Goal: Communication & Community: Answer question/provide support

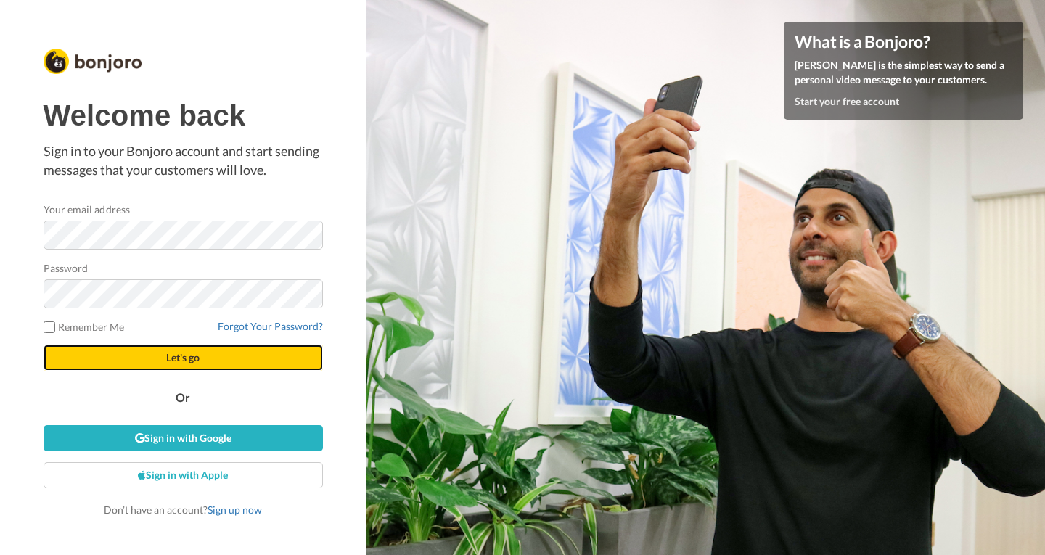
click at [194, 362] on span "Let's go" at bounding box center [182, 357] width 33 height 12
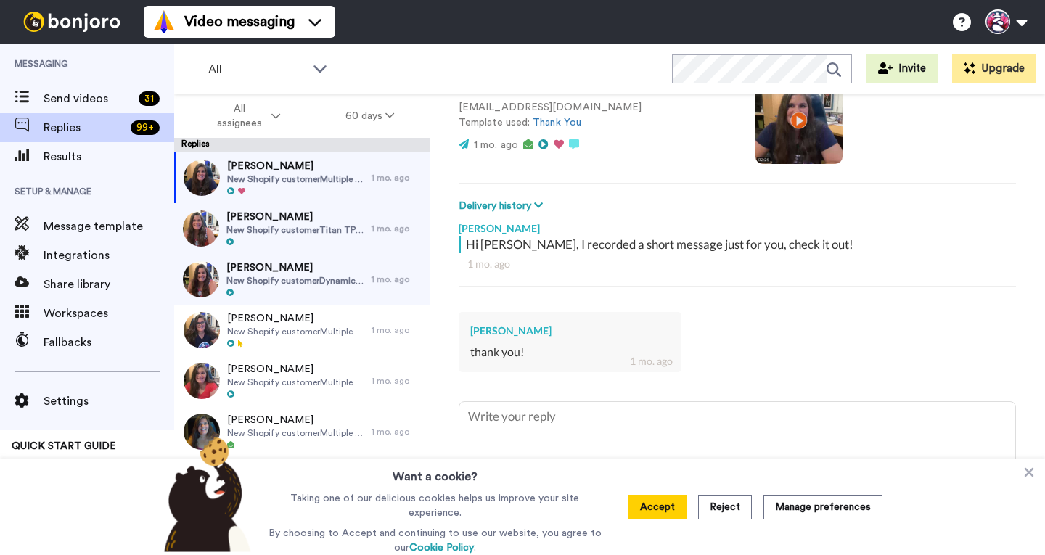
scroll to position [126, 0]
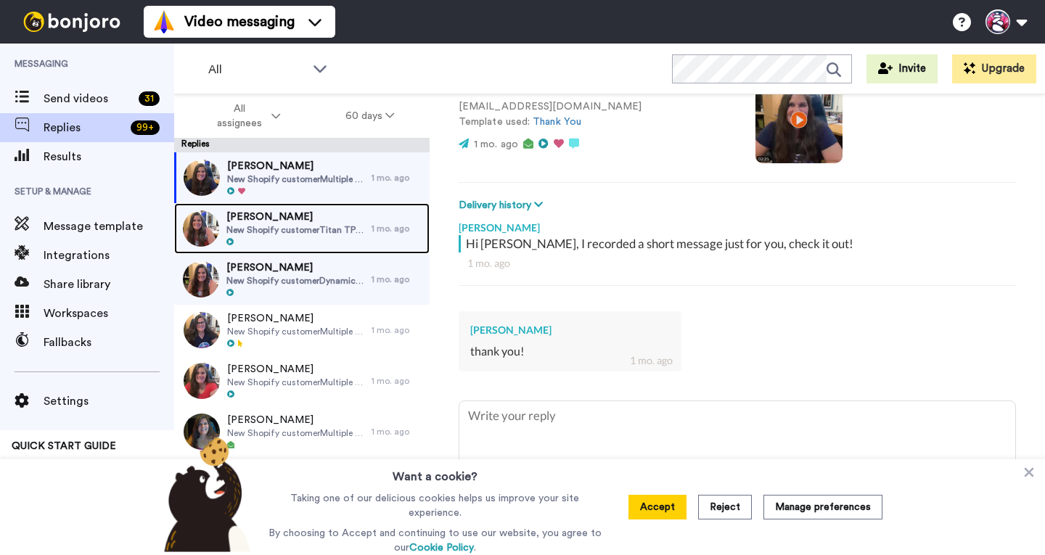
click at [285, 239] on div at bounding box center [295, 242] width 138 height 10
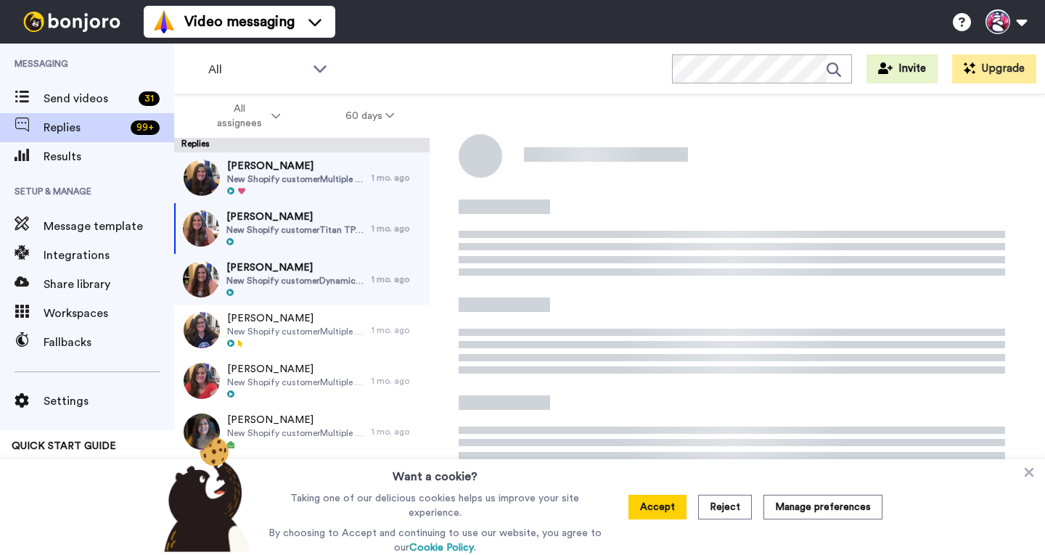
type textarea "x"
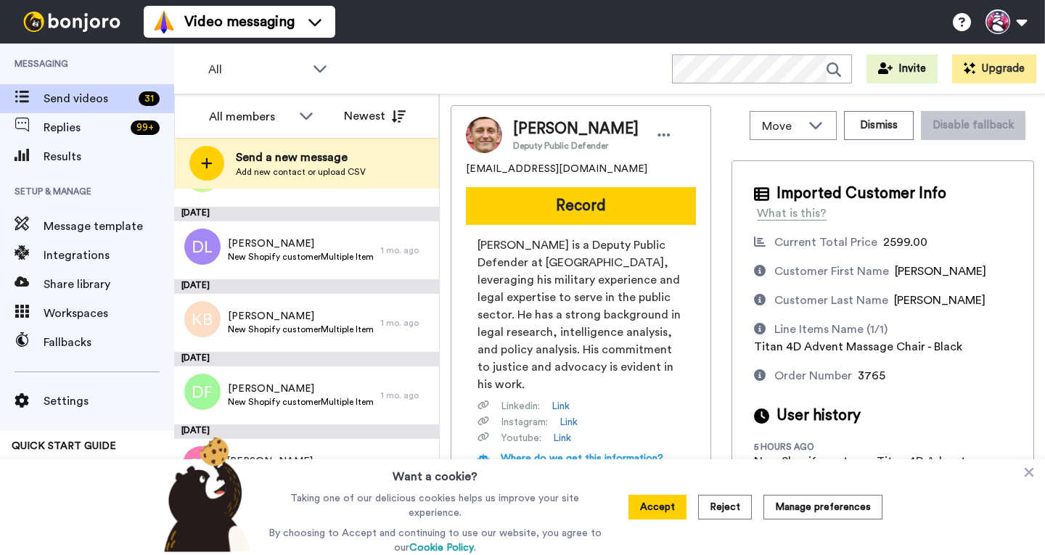
scroll to position [1796, 0]
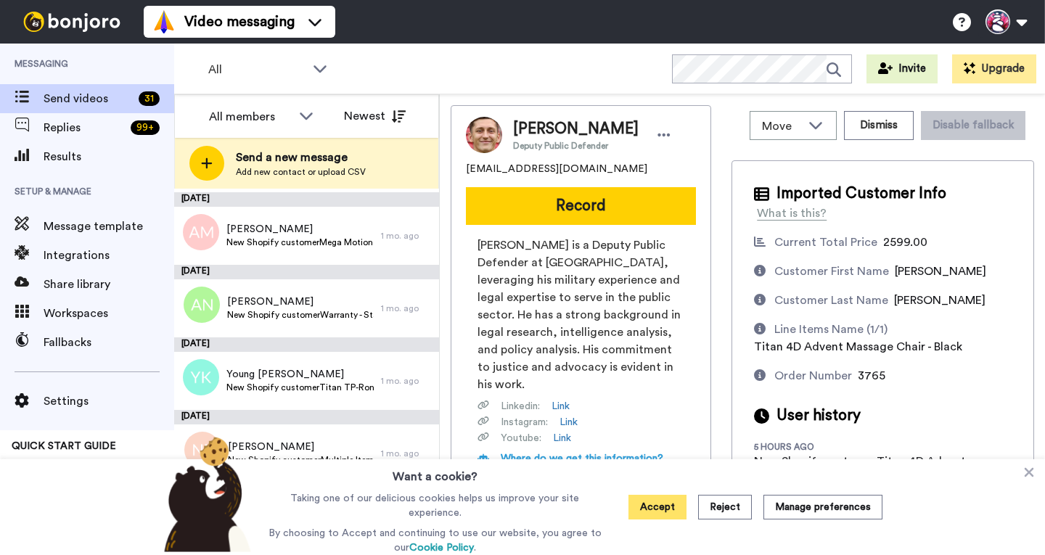
click at [666, 507] on button "Accept" at bounding box center [658, 507] width 58 height 25
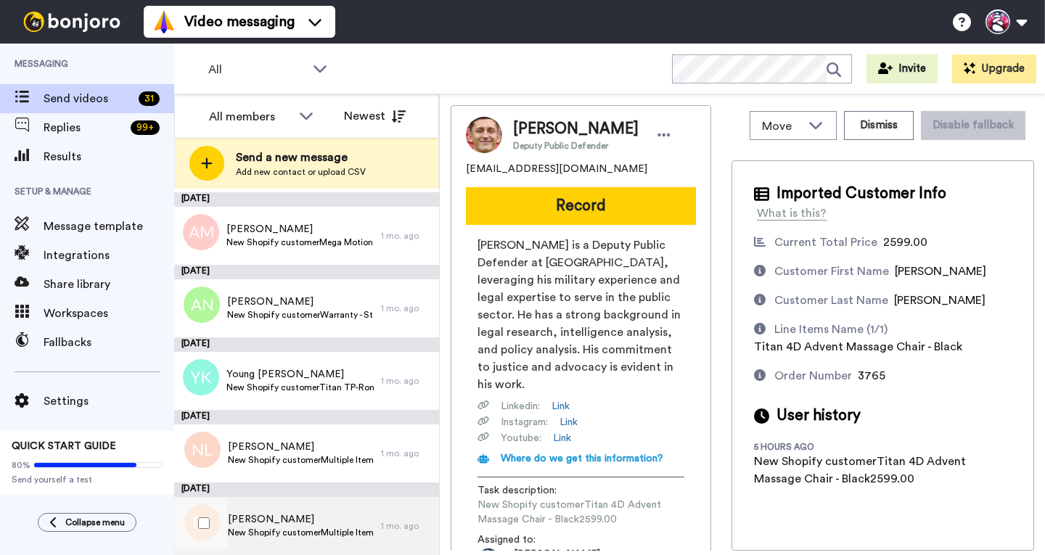
click at [268, 525] on span "Paul Frazier" at bounding box center [301, 519] width 146 height 15
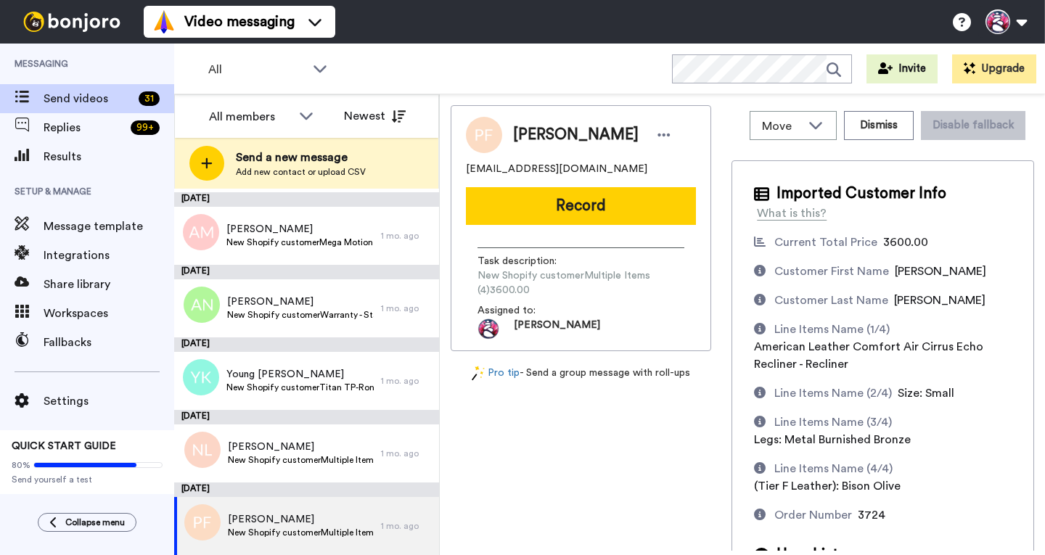
click at [574, 207] on button "Record" at bounding box center [581, 206] width 230 height 38
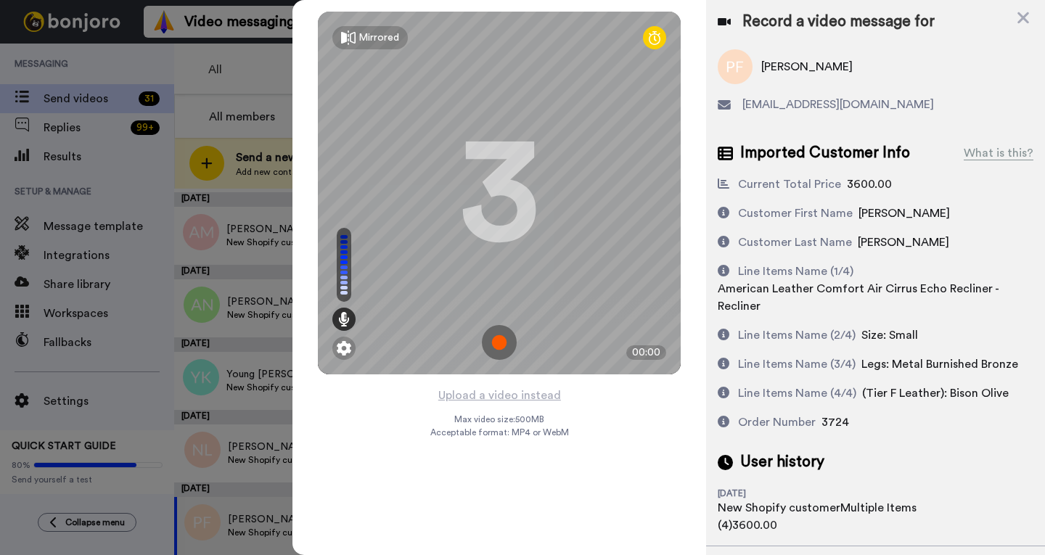
click at [497, 355] on img at bounding box center [499, 342] width 35 height 35
click at [497, 355] on div "Mirrored Redo 3 00:00" at bounding box center [499, 193] width 363 height 363
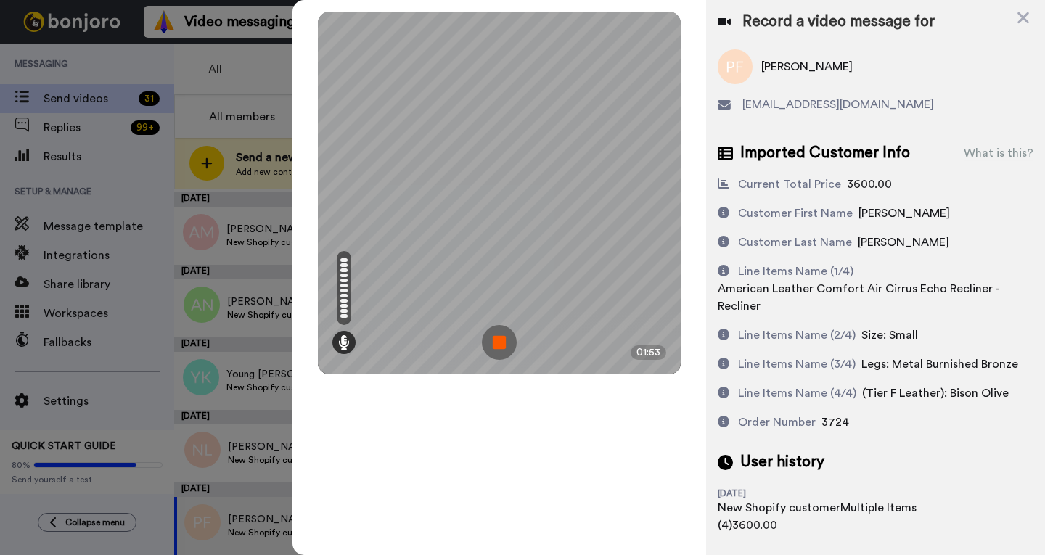
click at [502, 335] on img at bounding box center [499, 342] width 35 height 35
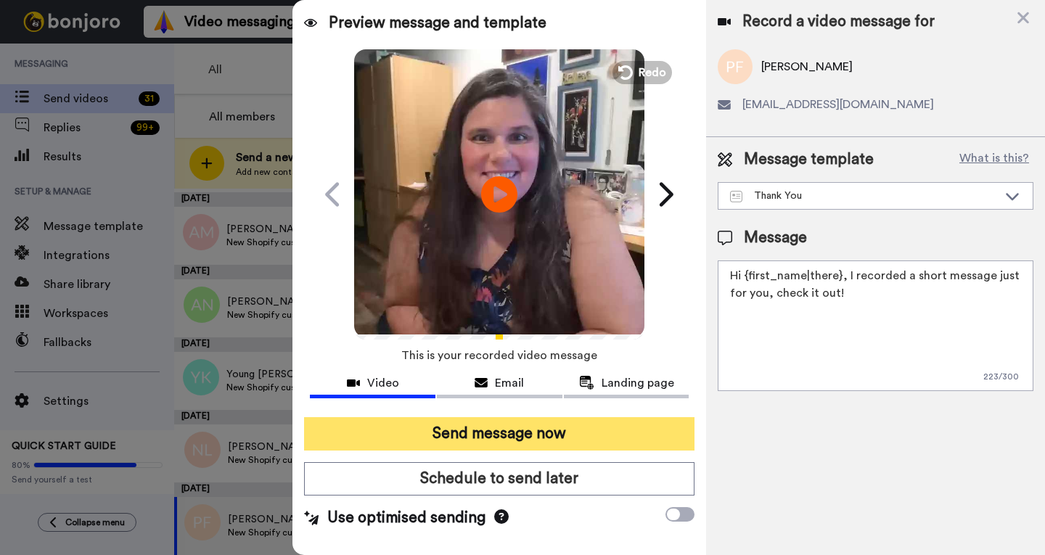
click at [481, 428] on button "Send message now" at bounding box center [499, 433] width 390 height 33
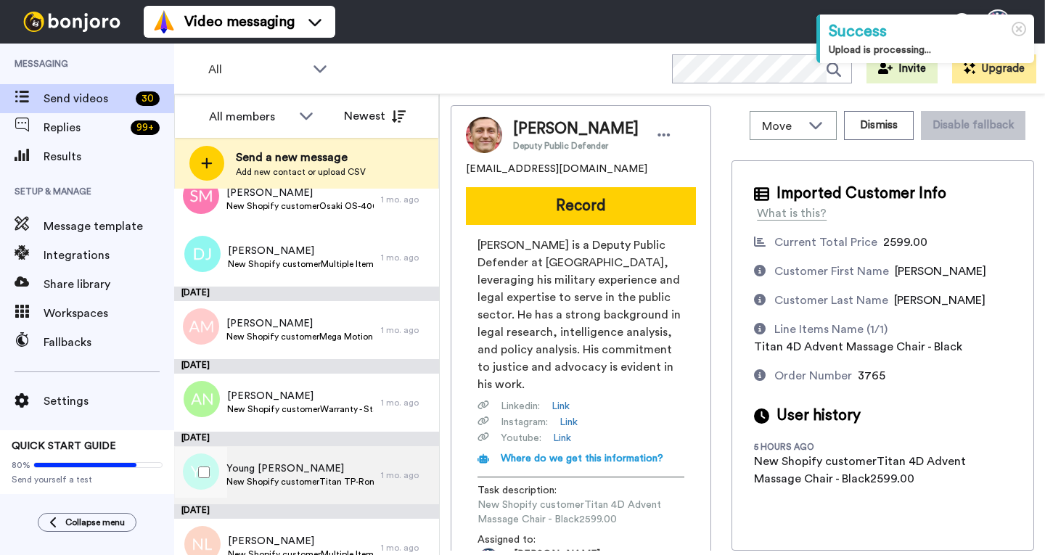
scroll to position [1724, 0]
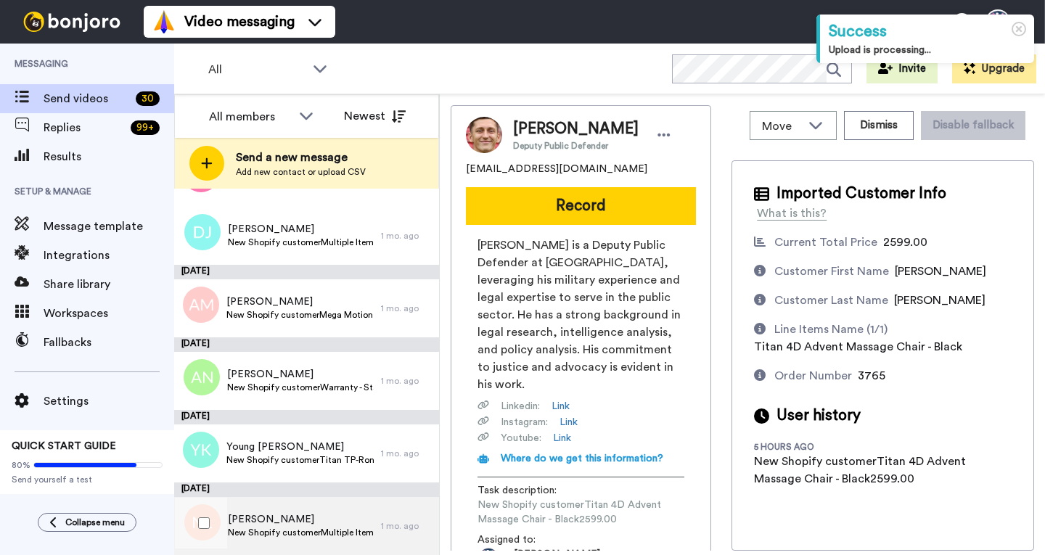
click at [284, 514] on span "Nancy Loge" at bounding box center [301, 519] width 146 height 15
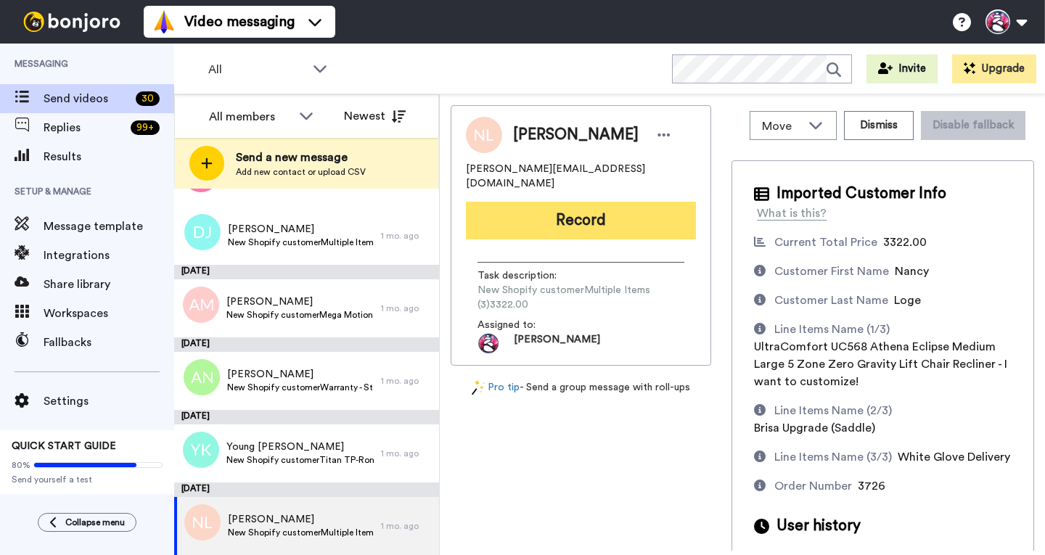
click at [541, 217] on button "Record" at bounding box center [581, 221] width 230 height 38
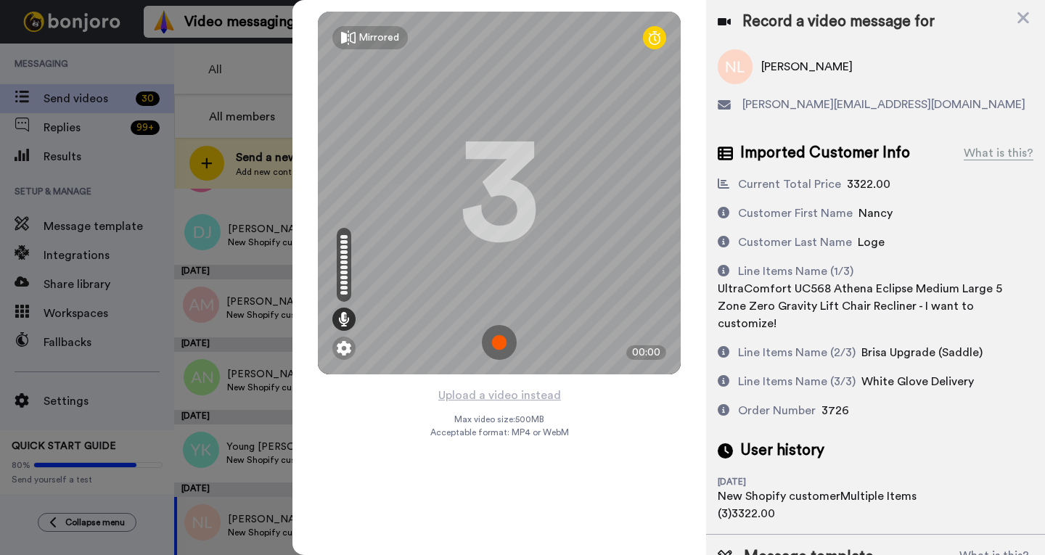
click at [496, 344] on img at bounding box center [499, 342] width 35 height 35
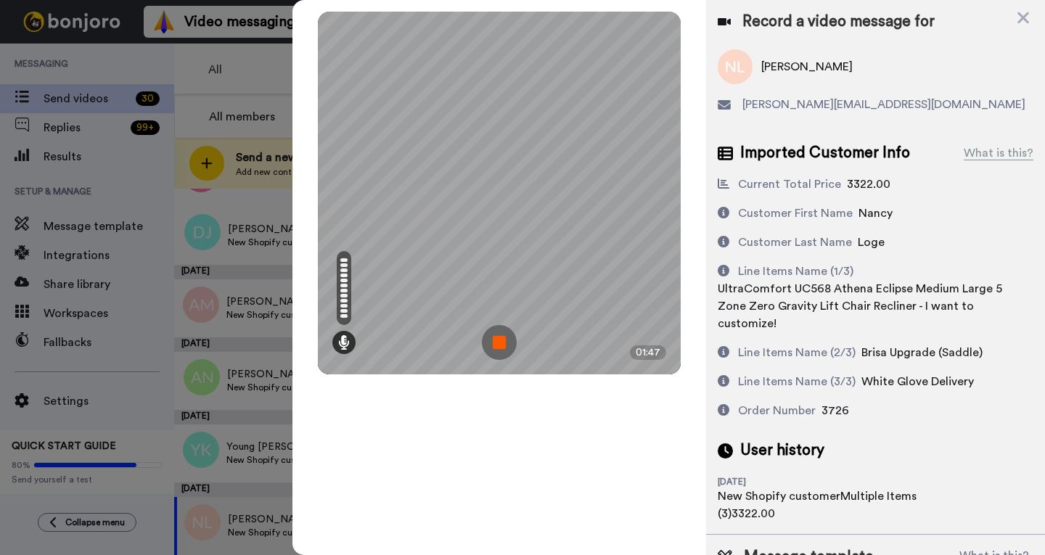
click at [496, 344] on img at bounding box center [499, 342] width 35 height 35
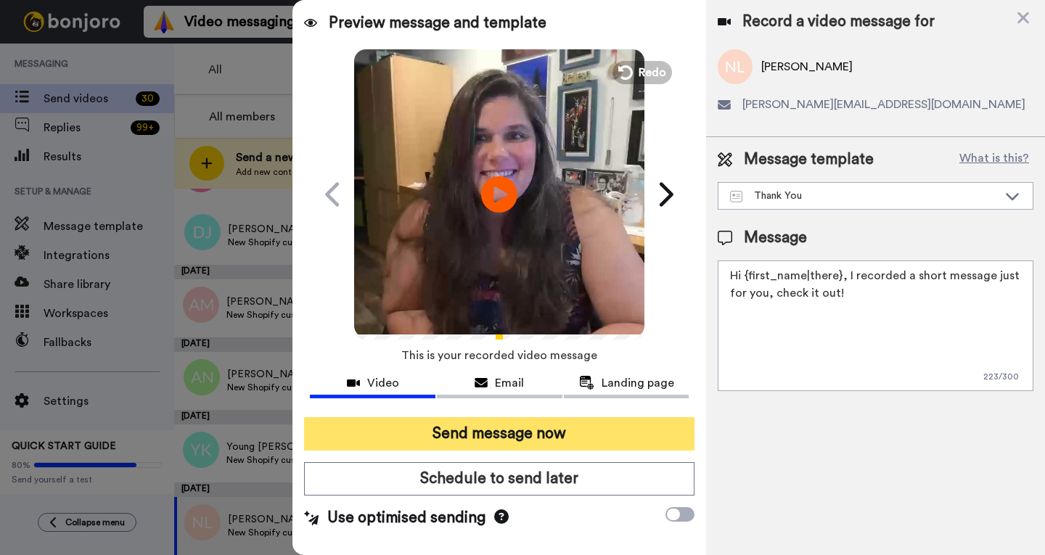
click at [495, 427] on button "Send message now" at bounding box center [499, 433] width 390 height 33
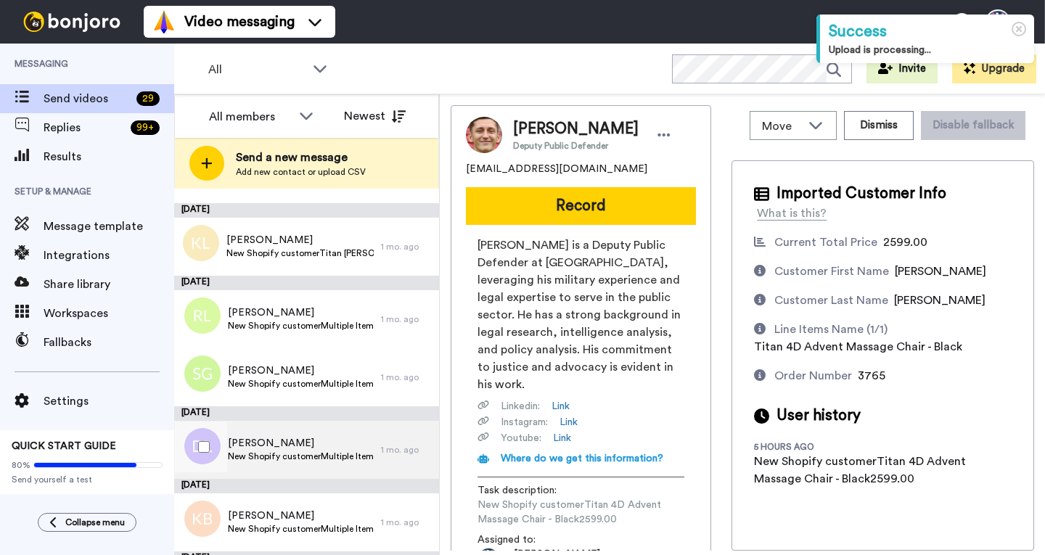
scroll to position [1651, 0]
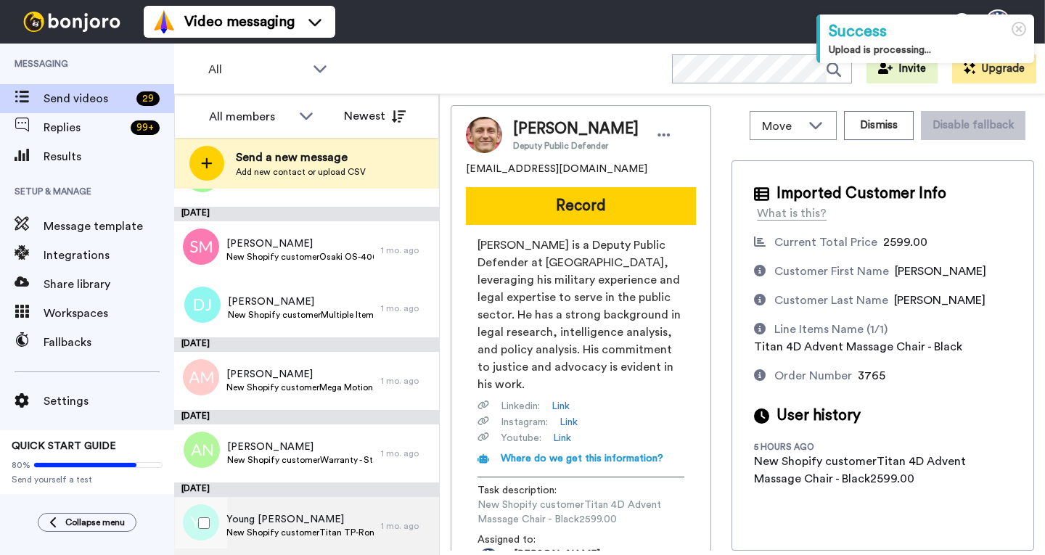
click at [289, 525] on span "Young [PERSON_NAME]" at bounding box center [299, 519] width 147 height 15
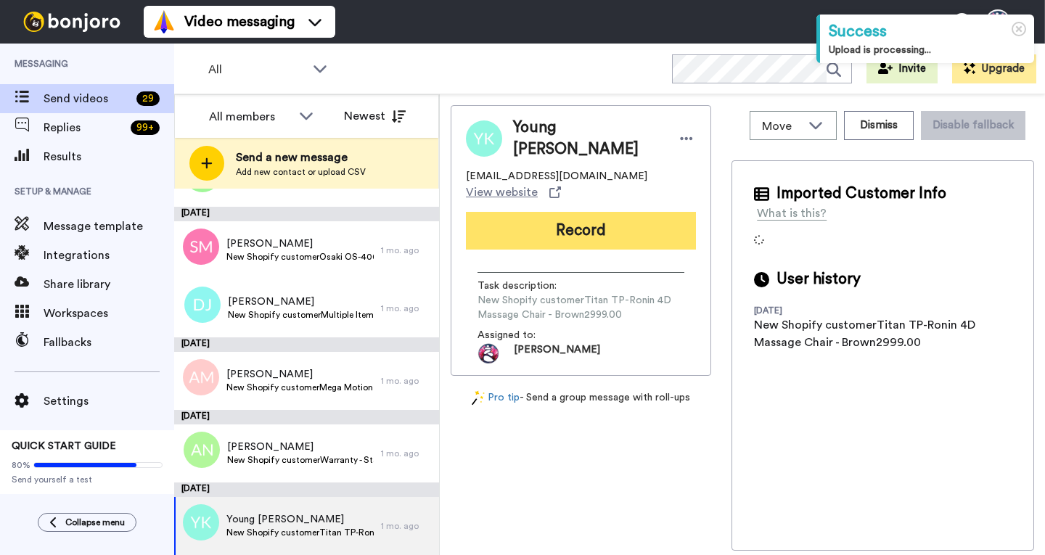
click at [567, 212] on button "Record" at bounding box center [581, 231] width 230 height 38
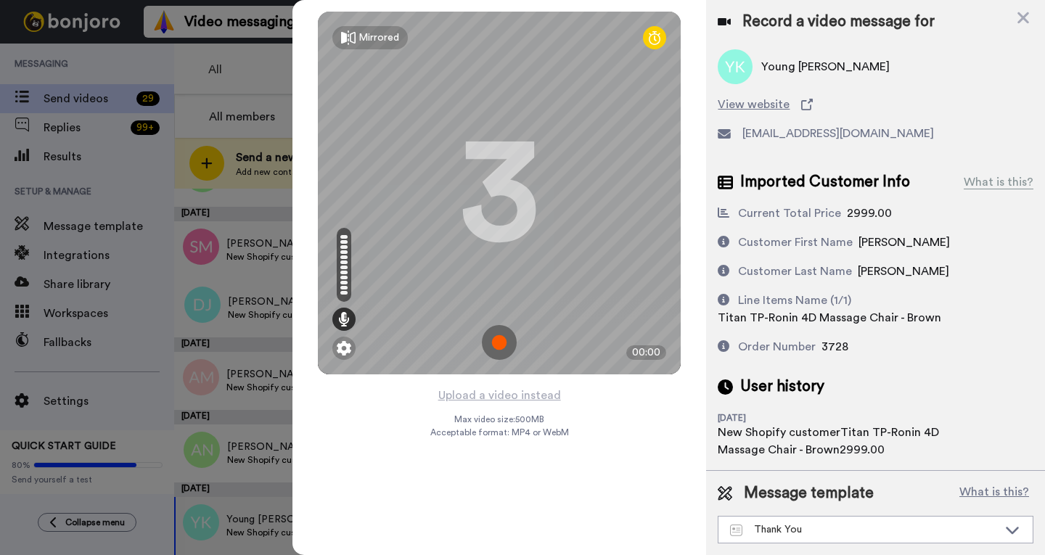
click at [500, 342] on img at bounding box center [499, 342] width 35 height 35
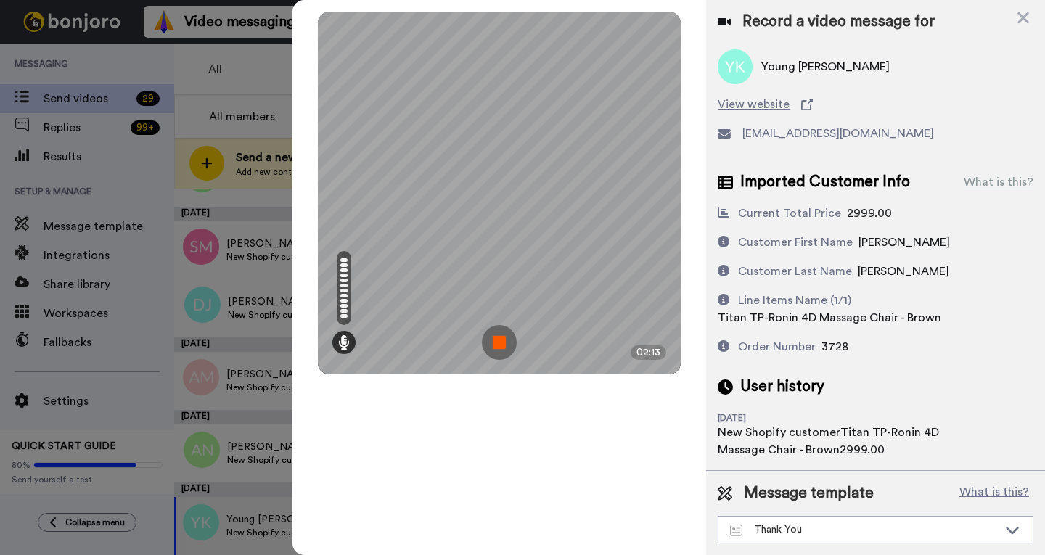
click at [496, 345] on img at bounding box center [499, 342] width 35 height 35
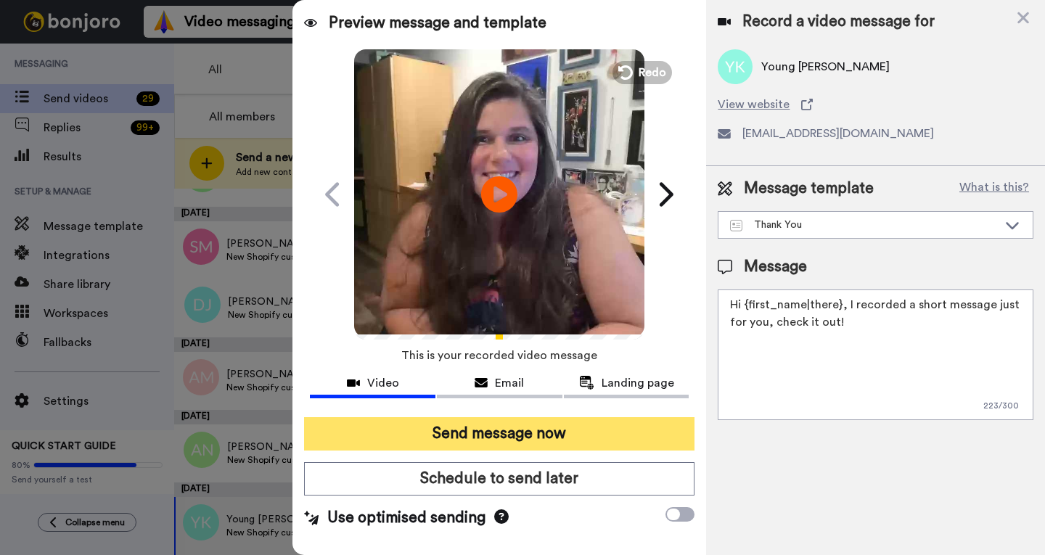
click at [475, 430] on button "Send message now" at bounding box center [499, 433] width 390 height 33
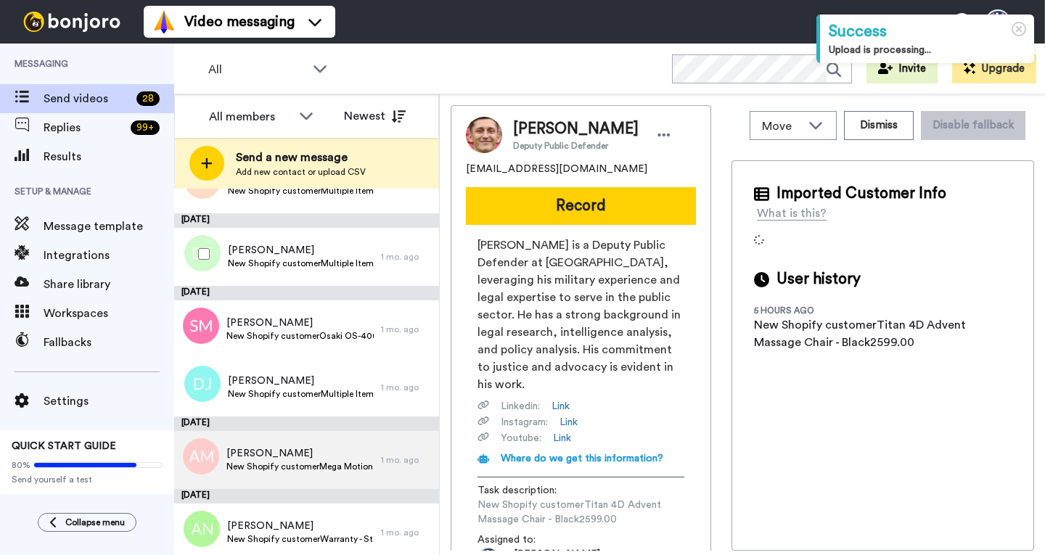
scroll to position [1579, 0]
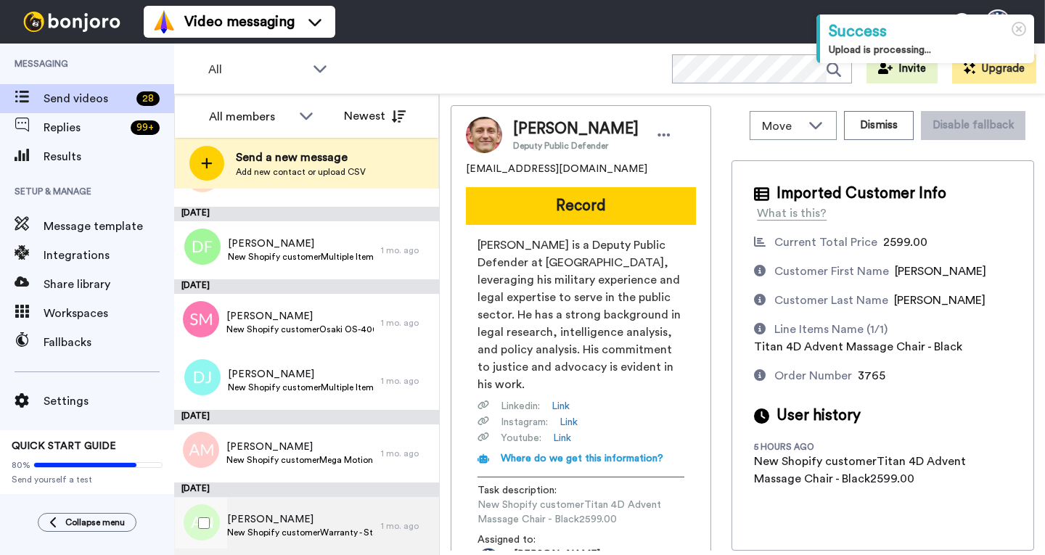
click at [273, 516] on span "[PERSON_NAME]" at bounding box center [300, 519] width 147 height 15
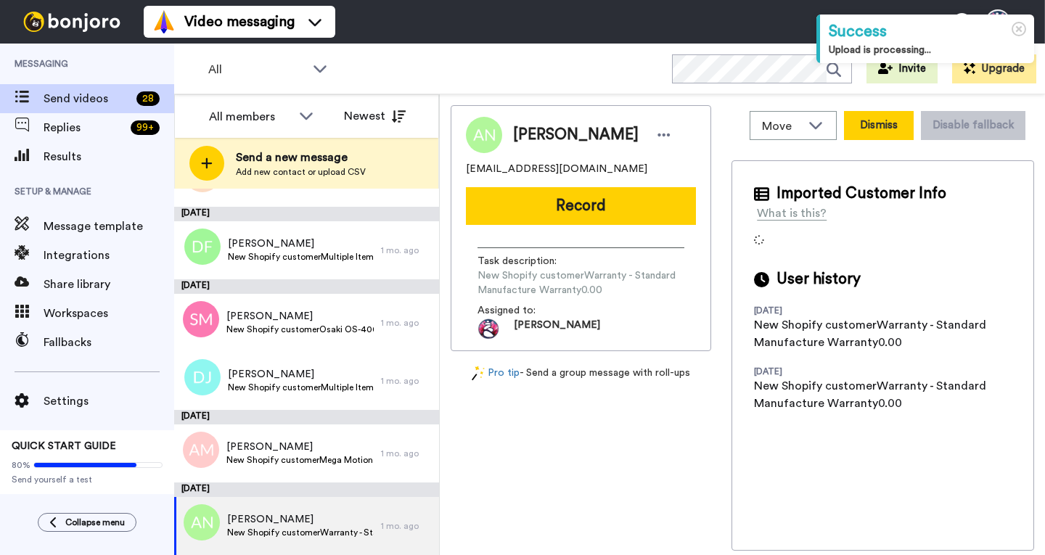
click at [888, 128] on button "Dismiss" at bounding box center [879, 125] width 70 height 29
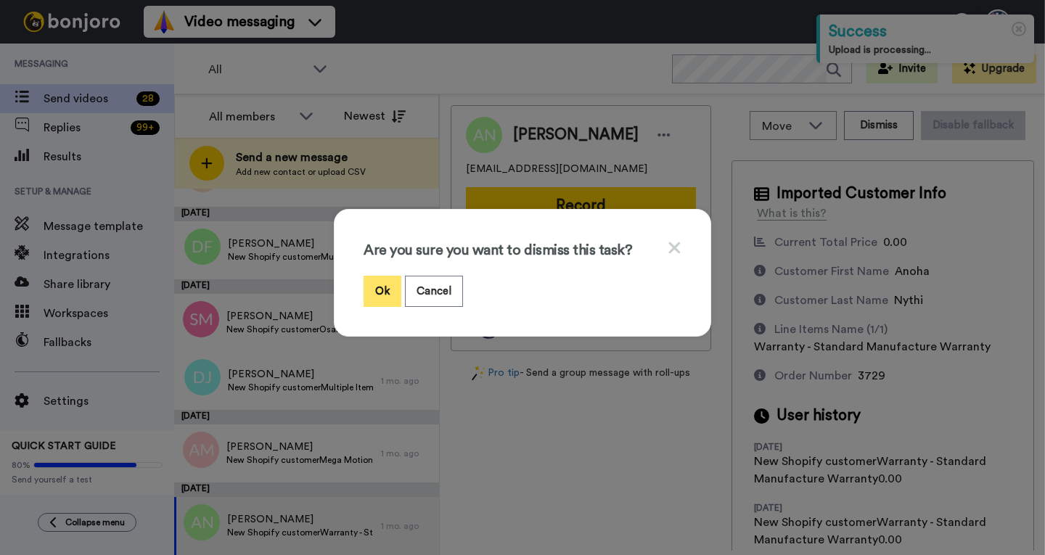
click at [377, 287] on button "Ok" at bounding box center [383, 291] width 38 height 31
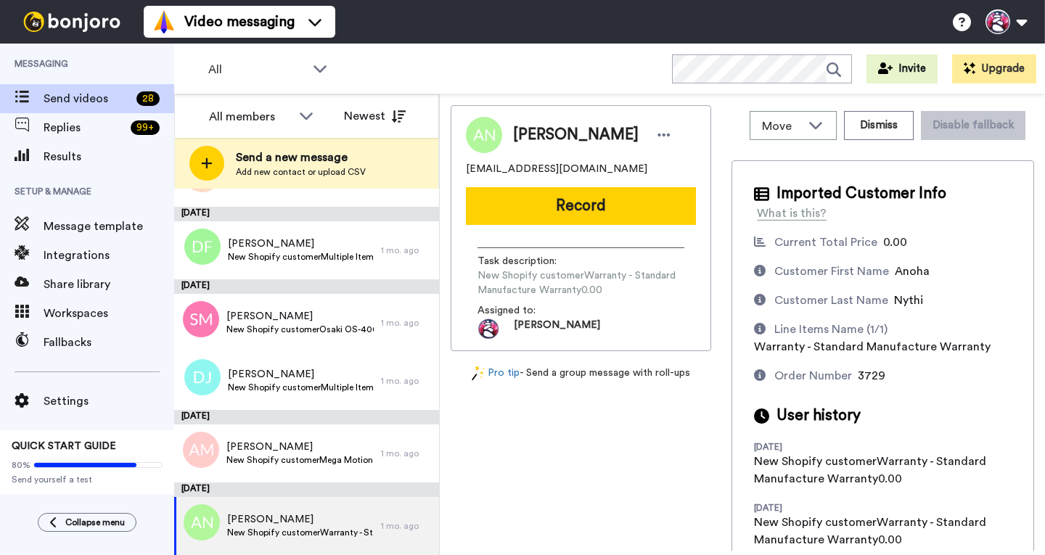
scroll to position [1506, 0]
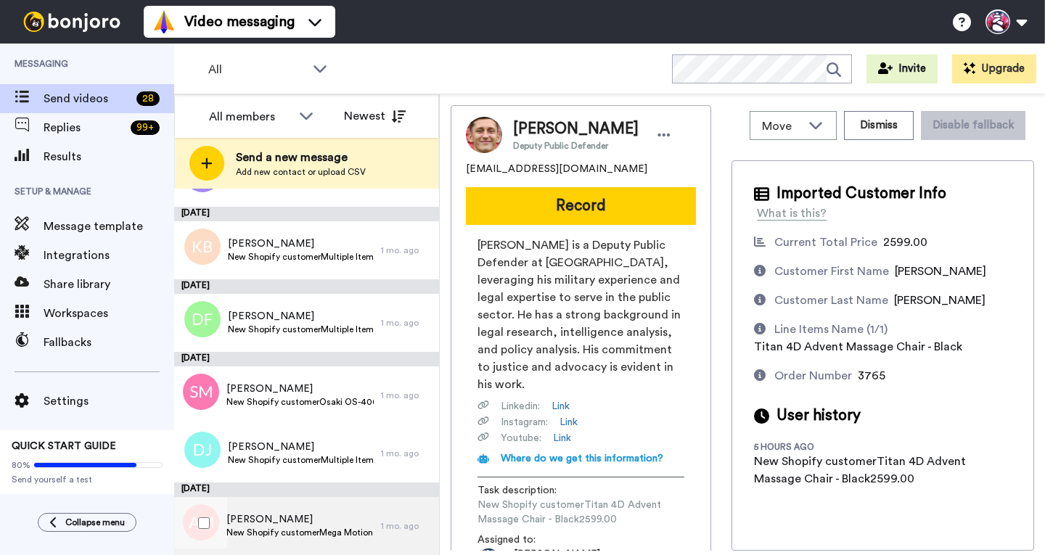
click at [279, 523] on span "[PERSON_NAME]" at bounding box center [299, 519] width 147 height 15
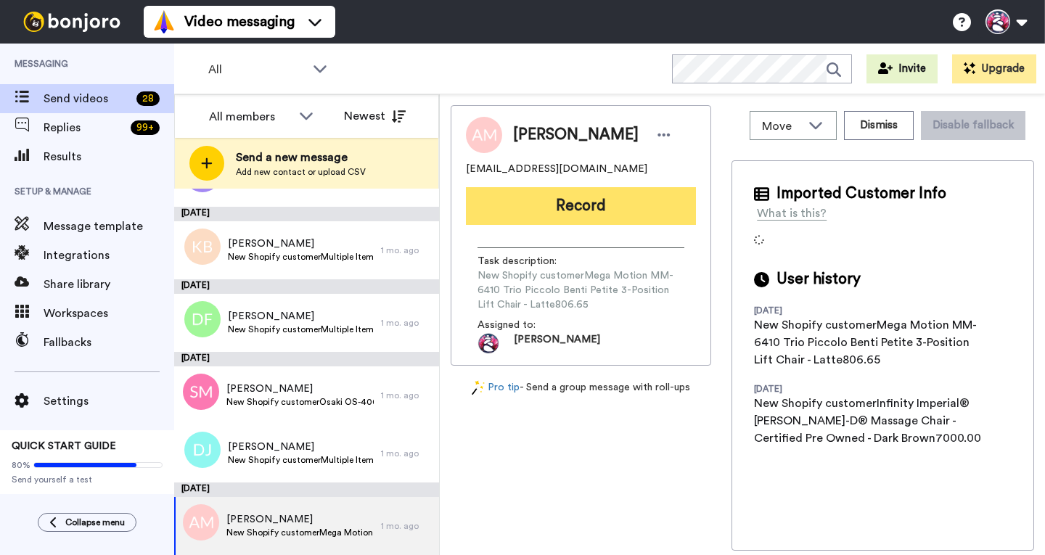
click at [557, 210] on button "Record" at bounding box center [581, 206] width 230 height 38
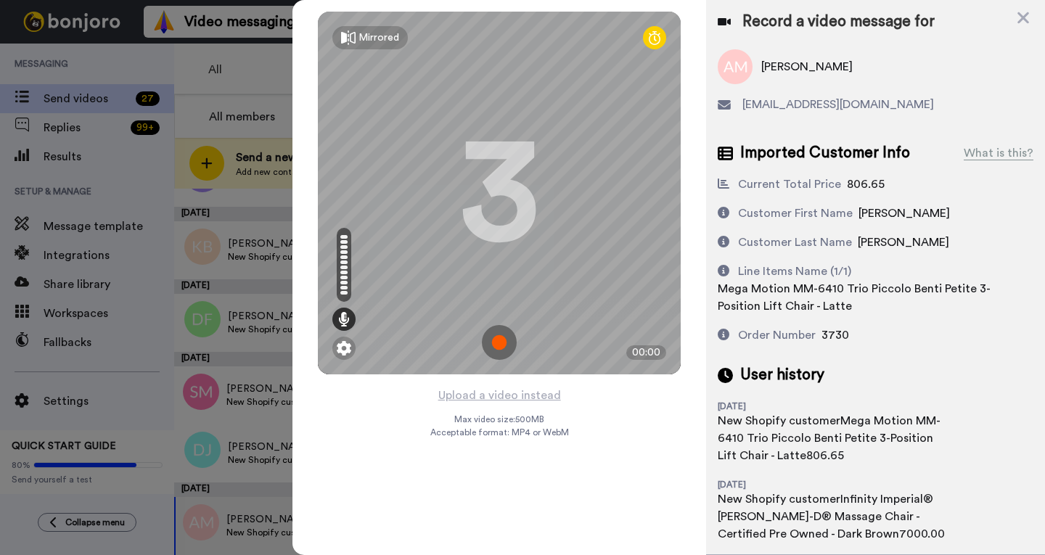
click at [504, 333] on img at bounding box center [499, 342] width 35 height 35
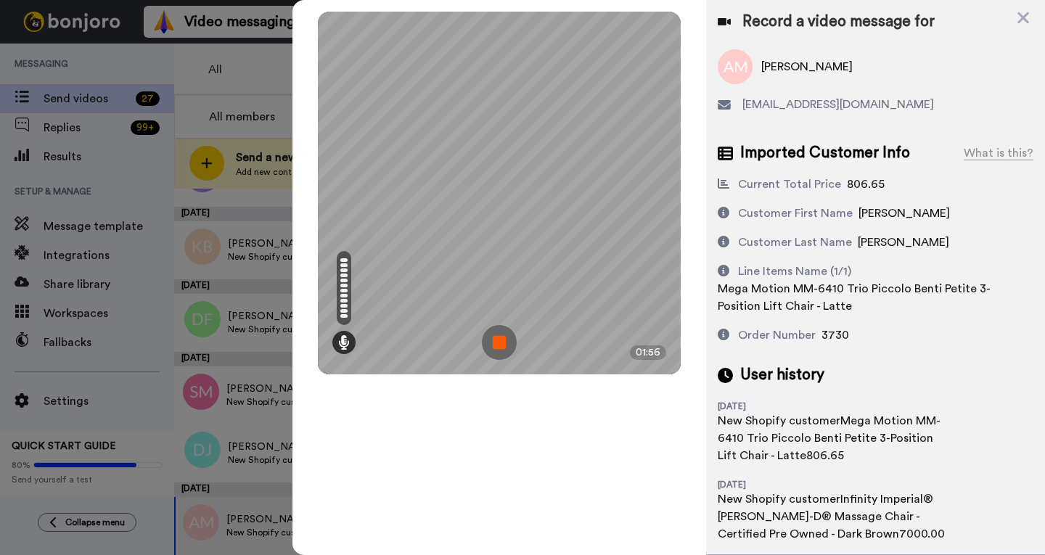
click at [499, 347] on img at bounding box center [499, 342] width 35 height 35
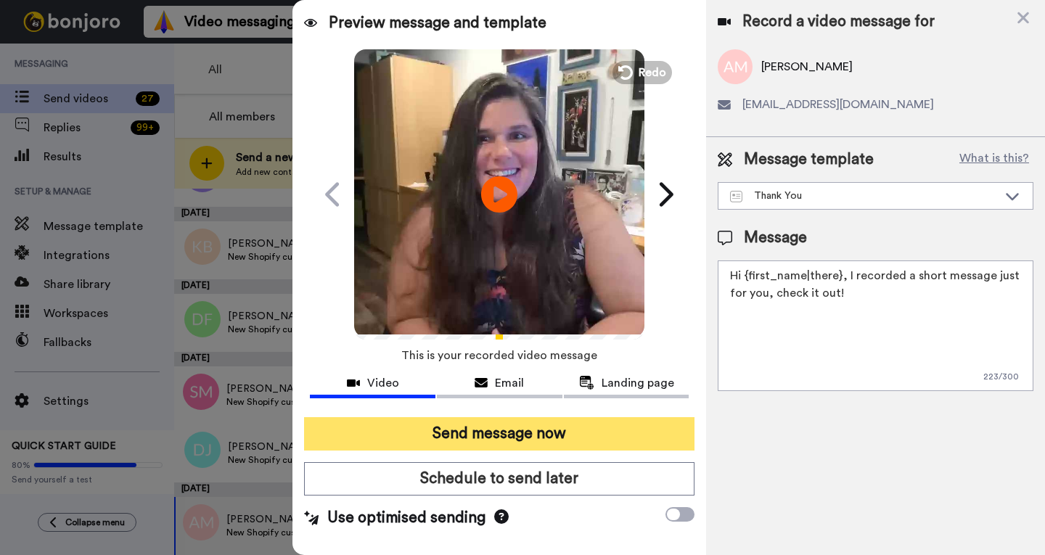
click at [439, 430] on button "Send message now" at bounding box center [499, 433] width 390 height 33
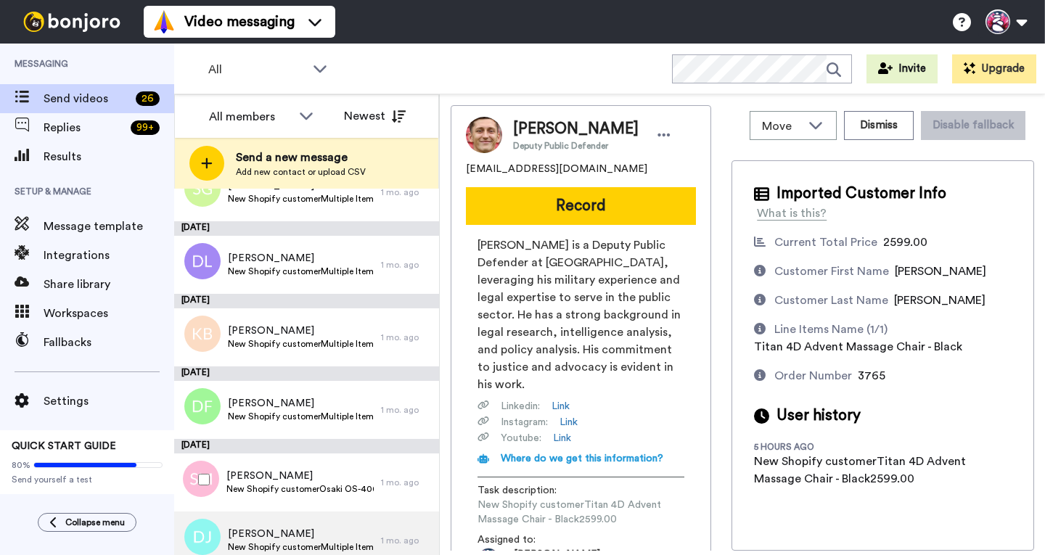
scroll to position [1433, 0]
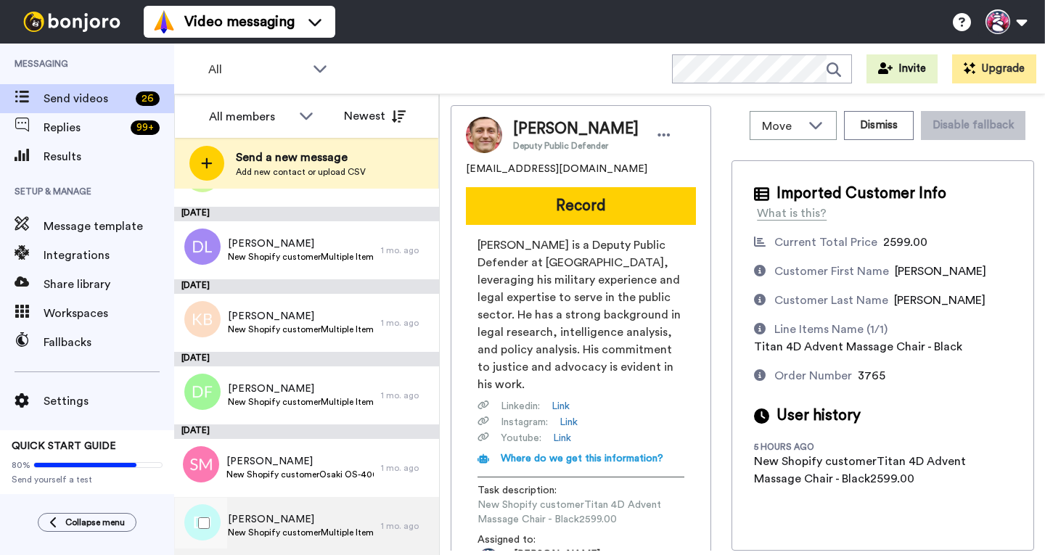
click at [268, 520] on span "[PERSON_NAME]" at bounding box center [301, 519] width 146 height 15
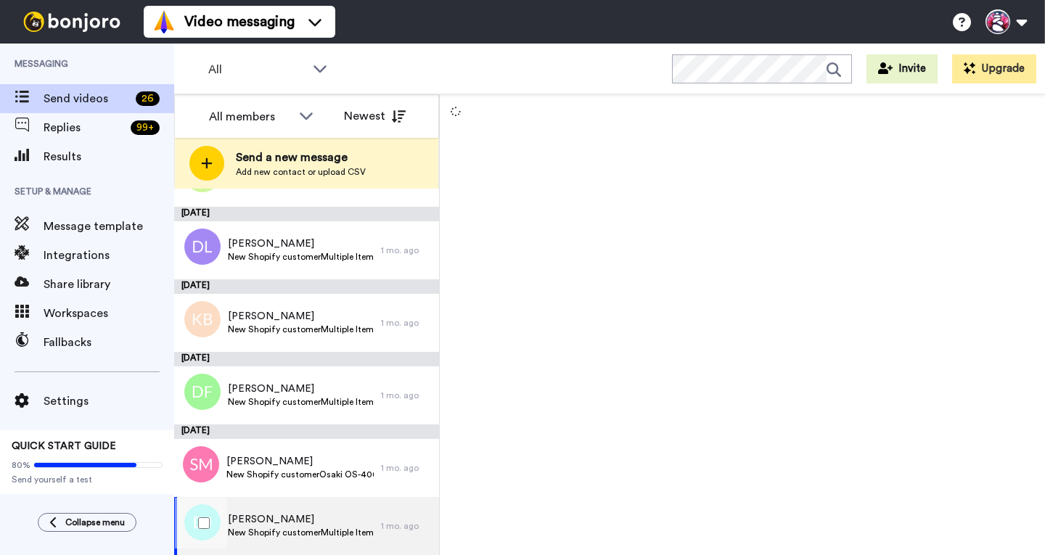
click at [268, 520] on span "[PERSON_NAME]" at bounding box center [301, 519] width 146 height 15
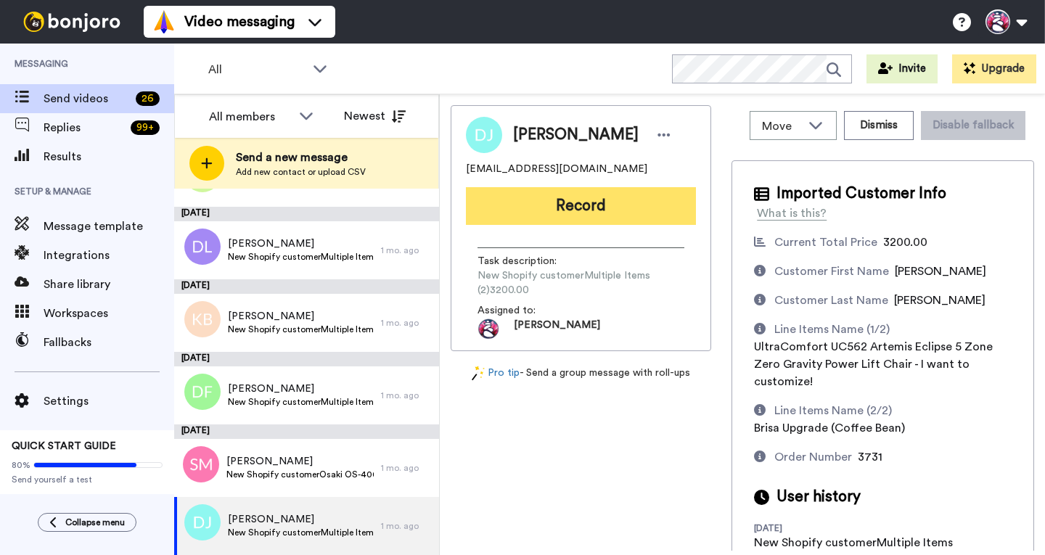
click at [601, 211] on button "Record" at bounding box center [581, 206] width 230 height 38
